Goal: Task Accomplishment & Management: Use online tool/utility

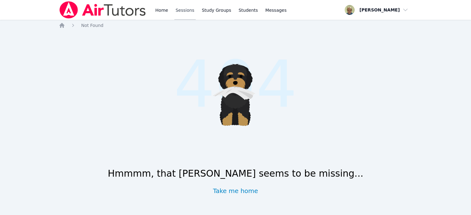
click at [186, 11] on link "Sessions" at bounding box center [184, 10] width 21 height 20
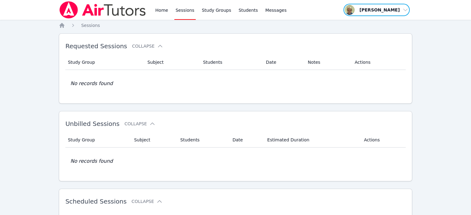
click at [393, 9] on span "button" at bounding box center [377, 10] width 68 height 14
click at [362, 22] on link "Profile" at bounding box center [378, 24] width 59 height 11
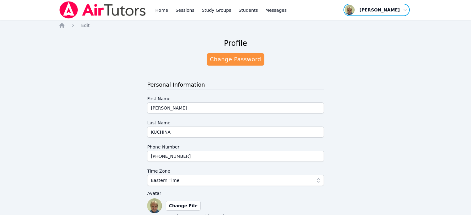
click at [375, 8] on span "button" at bounding box center [377, 10] width 68 height 14
click at [159, 9] on link "Home" at bounding box center [161, 10] width 15 height 20
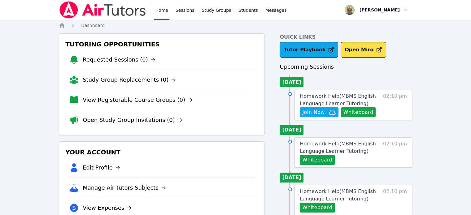
click at [311, 114] on span "Join Now" at bounding box center [313, 112] width 22 height 7
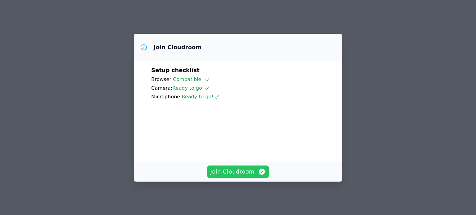
click at [247, 172] on span "Join Cloudroom" at bounding box center [237, 172] width 55 height 9
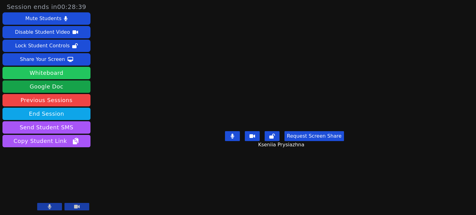
click at [35, 70] on button "Whiteboard" at bounding box center [46, 73] width 88 height 12
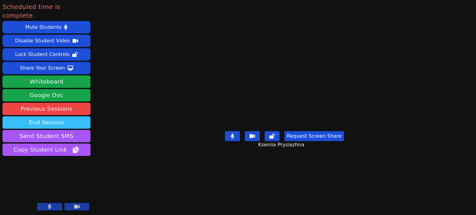
click at [57, 116] on button "End Session" at bounding box center [46, 122] width 88 height 12
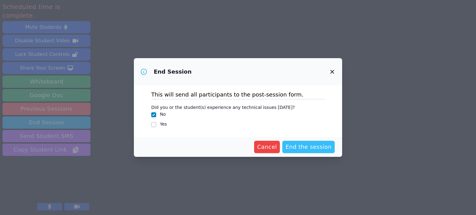
click at [316, 147] on span "End the session" at bounding box center [308, 147] width 46 height 9
click at [305, 146] on span "End the session Loading..." at bounding box center [303, 147] width 56 height 9
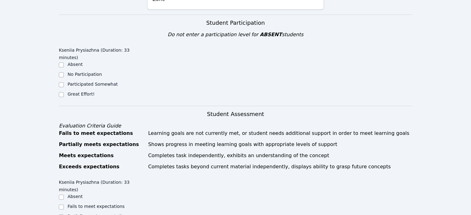
scroll to position [149, 0]
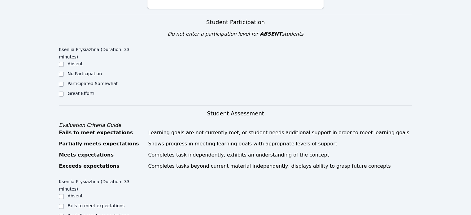
click at [83, 81] on label "Participated Somewhat" at bounding box center [93, 83] width 50 height 5
click at [64, 82] on input "Participated Somewhat" at bounding box center [61, 84] width 5 height 5
checkbox input "true"
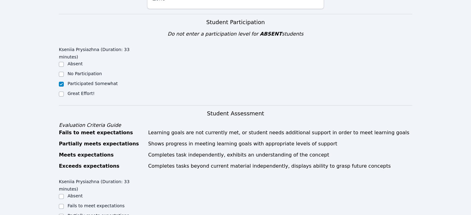
checkbox input "true"
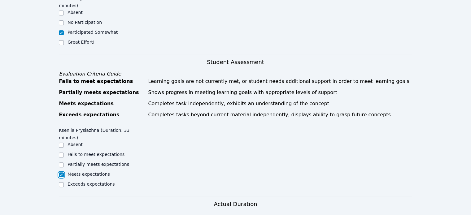
scroll to position [198, 0]
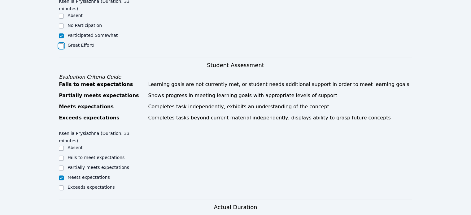
click at [61, 43] on input "Great Effort!" at bounding box center [61, 45] width 5 height 5
checkbox input "true"
checkbox input "false"
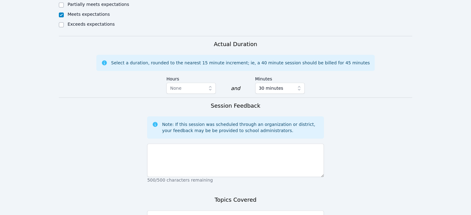
scroll to position [365, 0]
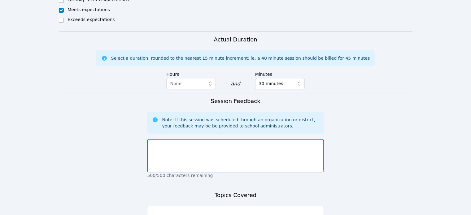
click at [293, 139] on textarea at bounding box center [235, 155] width 177 height 33
type textarea "The room is noisy"
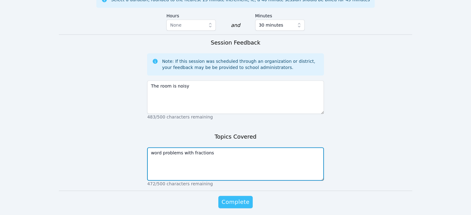
type textarea "word problems with fractions"
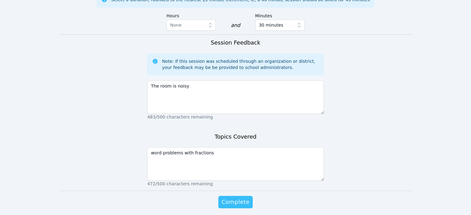
click at [226, 198] on span "Complete" at bounding box center [235, 202] width 28 height 9
